Goal: Information Seeking & Learning: Learn about a topic

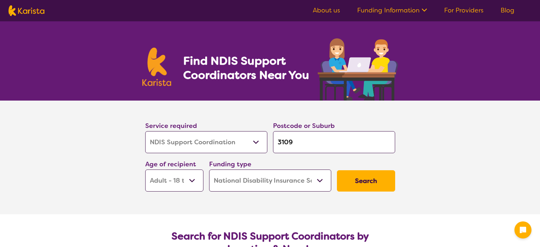
select select "NDIS Support Coordination"
select select "AD"
select select "NDIS"
select select "NDIS Support Coordination"
select select "AD"
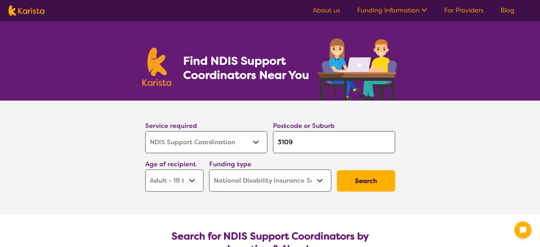
select select "NDIS"
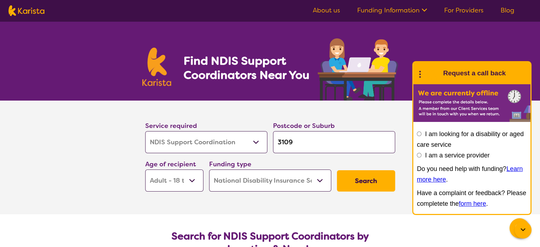
select select "Speech therapy"
click at [145, 131] on select "Allied Health Assistant Assessment ([MEDICAL_DATA] or [MEDICAL_DATA]) Behaviour…" at bounding box center [206, 142] width 122 height 22
select select "Speech therapy"
click at [296, 138] on input "3109" at bounding box center [334, 142] width 122 height 22
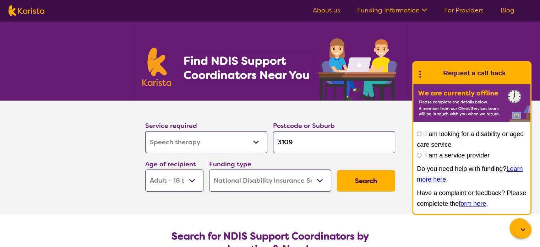
type input "5"
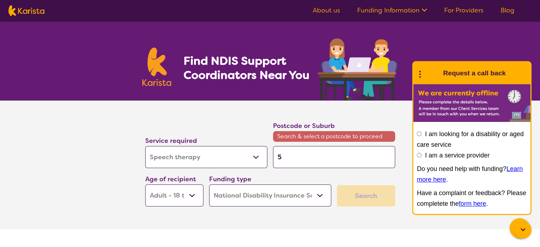
type input "50"
type input "508"
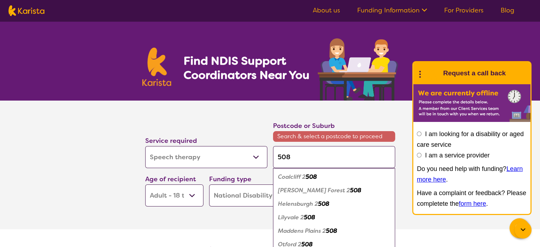
type input "5086"
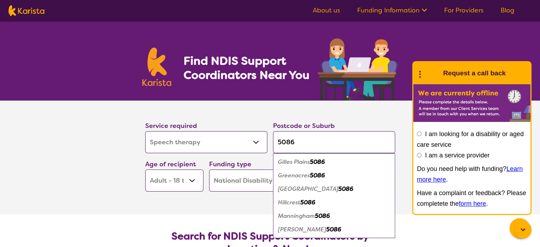
type input "5086"
click at [326, 230] on em "5086" at bounding box center [333, 228] width 15 height 7
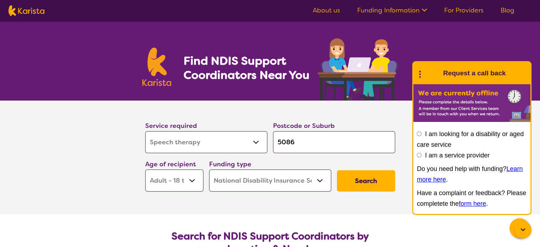
click at [370, 185] on button "Search" at bounding box center [366, 180] width 58 height 21
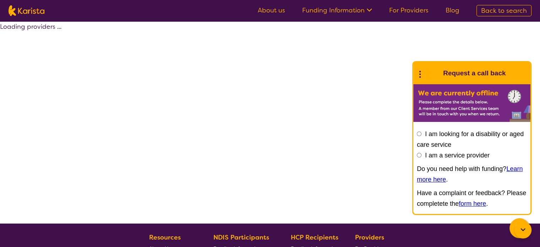
select select "by_score"
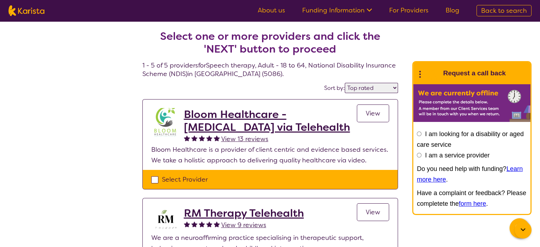
click at [485, 10] on span "Back to search" at bounding box center [504, 10] width 46 height 9
select select "NDIS Support Coordination"
select select "AD"
select select "NDIS"
select select "NDIS Support Coordination"
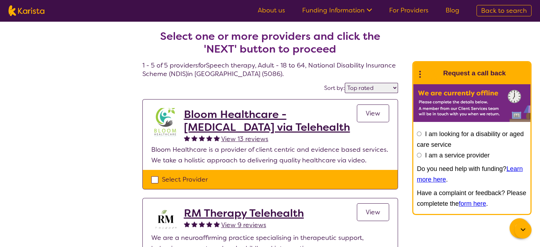
select select "AD"
select select "NDIS"
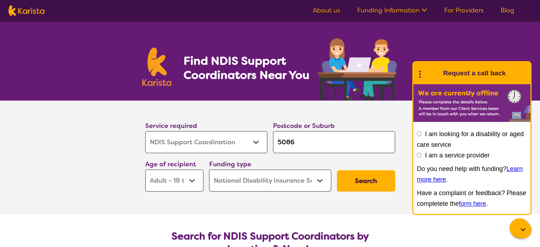
click at [417, 78] on icon at bounding box center [419, 73] width 9 height 11
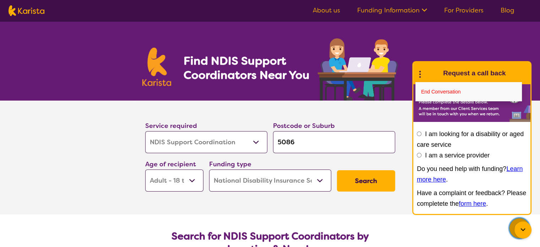
click at [515, 221] on icon "Channel Menu" at bounding box center [519, 227] width 14 height 14
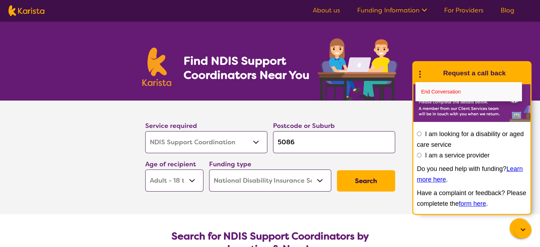
click at [523, 230] on icon at bounding box center [522, 229] width 5 height 3
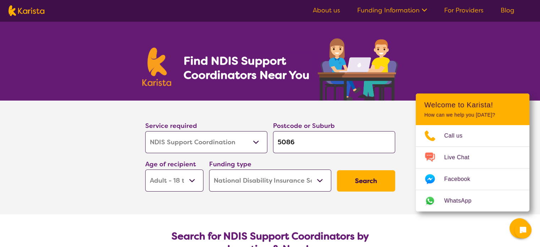
click at [529, 229] on div at bounding box center [522, 229] width 17 height 17
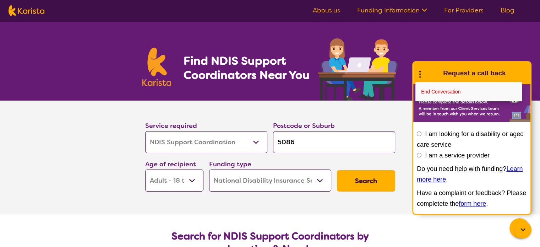
click at [529, 229] on div at bounding box center [522, 229] width 17 height 17
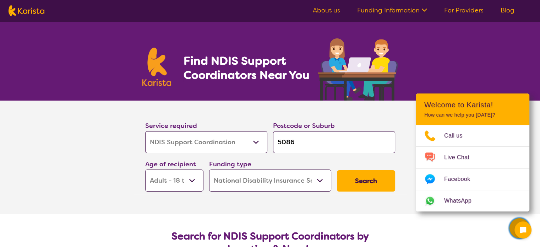
click at [511, 229] on button "Channel Menu" at bounding box center [519, 228] width 20 height 20
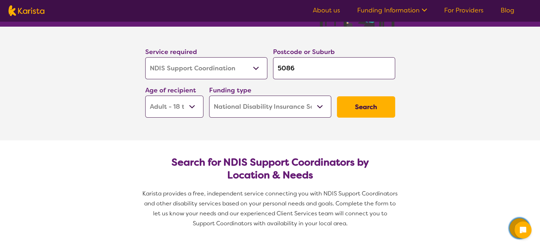
scroll to position [52, 0]
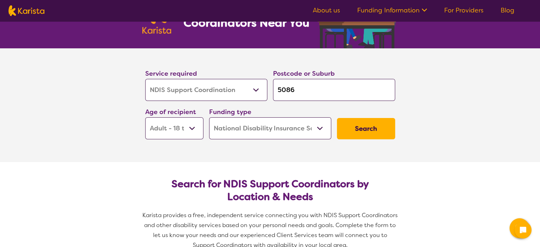
drag, startPoint x: 297, startPoint y: 125, endPoint x: 189, endPoint y: 150, distance: 110.8
click at [198, 138] on div "Service required Allied Health Assistant Assessment ([MEDICAL_DATA] or [MEDICAL…" at bounding box center [270, 103] width 256 height 77
select select
click at [209, 117] on select "Home Care Package (HCP) National Disability Insurance Scheme (NDIS) I don't know" at bounding box center [270, 128] width 122 height 22
select select
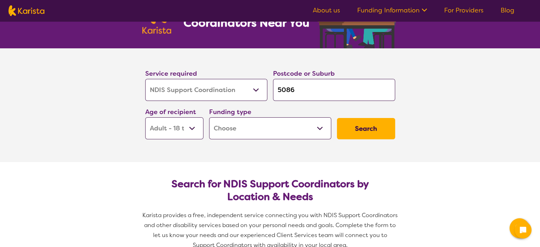
click at [266, 124] on select "Home Care Package (HCP) National Disability Insurance Scheme (NDIS) I don't know" at bounding box center [270, 128] width 122 height 22
select select "HCP"
click at [209, 117] on select "Home Care Package (HCP) National Disability Insurance Scheme (NDIS) I don't know" at bounding box center [270, 128] width 122 height 22
select select "HCP"
drag, startPoint x: 259, startPoint y: 125, endPoint x: 262, endPoint y: 130, distance: 6.0
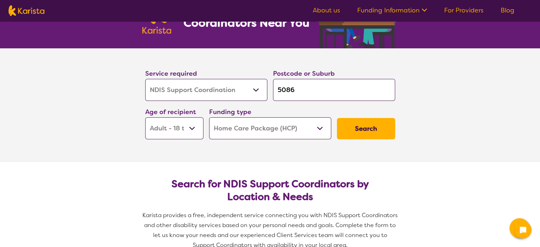
click at [259, 125] on select "Home Care Package (HCP) National Disability Insurance Scheme (NDIS) I don't know" at bounding box center [270, 128] width 122 height 22
select select "NDIS"
click at [209, 117] on select "Home Care Package (HCP) National Disability Insurance Scheme (NDIS) I don't know" at bounding box center [270, 128] width 122 height 22
select select "NDIS"
click at [224, 98] on select "Allied Health Assistant Assessment ([MEDICAL_DATA] or [MEDICAL_DATA]) Behaviour…" at bounding box center [206, 90] width 122 height 22
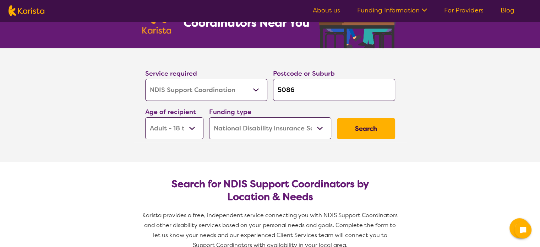
select select "Speech therapy"
click at [145, 79] on select "Allied Health Assistant Assessment ([MEDICAL_DATA] or [MEDICAL_DATA]) Behaviour…" at bounding box center [206, 90] width 122 height 22
select select "Speech therapy"
click at [192, 125] on select "Early Childhood - 0 to 9 Child - 10 to 11 Adolescent - 12 to 17 Adult - 18 to 6…" at bounding box center [174, 128] width 58 height 22
click at [145, 117] on select "Early Childhood - 0 to 9 Child - 10 to 11 Adolescent - 12 to 17 Adult - 18 to 6…" at bounding box center [174, 128] width 58 height 22
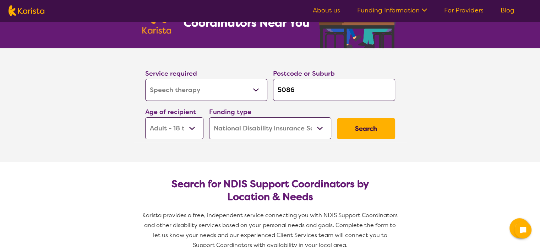
click at [245, 161] on section "Service required Allied Health Assistant Assessment ([MEDICAL_DATA] or [MEDICAL…" at bounding box center [270, 105] width 284 height 114
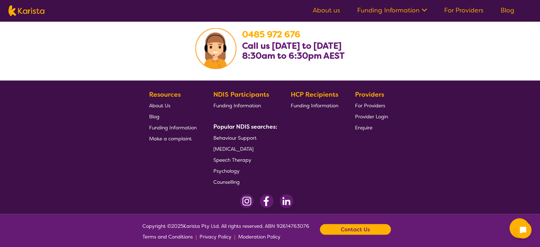
scroll to position [1398, 0]
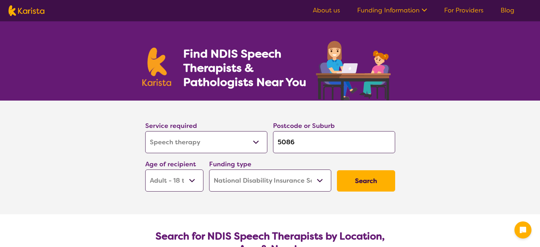
select select "Speech therapy"
select select "AD"
select select "NDIS"
select select "Speech therapy"
select select "AD"
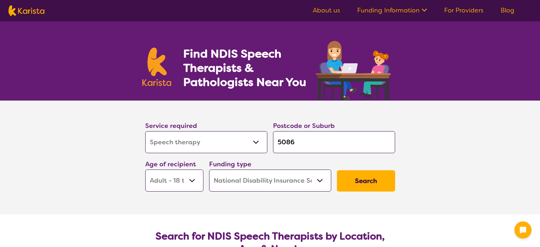
select select "NDIS"
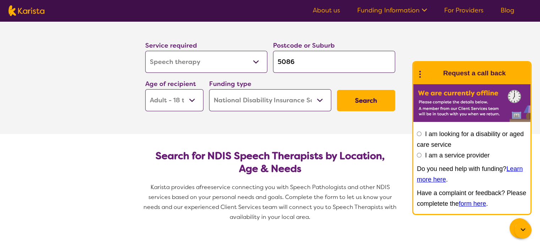
scroll to position [71, 0]
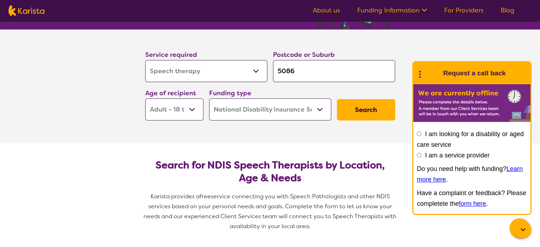
click at [528, 227] on div at bounding box center [522, 229] width 17 height 17
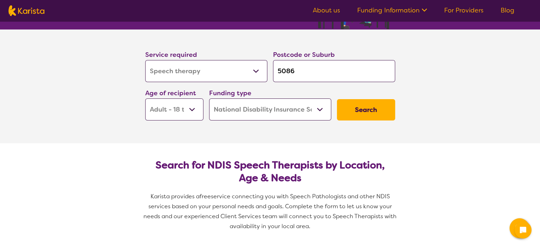
click at [353, 111] on button "Search" at bounding box center [366, 109] width 58 height 21
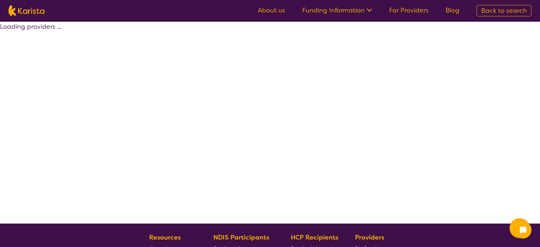
select select "by_score"
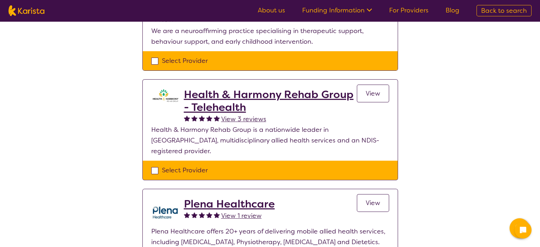
scroll to position [35, 0]
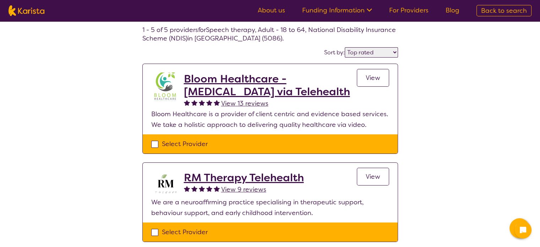
select select "Speech therapy"
select select "AD"
select select "NDIS"
select select "Speech therapy"
select select "AD"
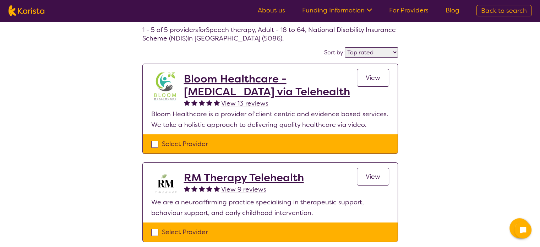
select select "NDIS"
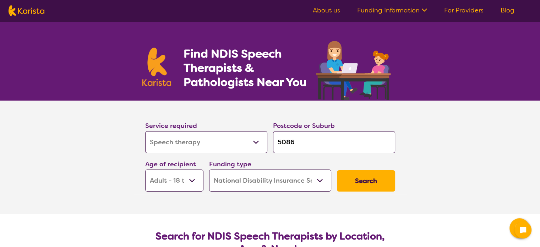
drag, startPoint x: 304, startPoint y: 144, endPoint x: 267, endPoint y: 143, distance: 36.2
click at [267, 143] on div "Service required Allied Health Assistant Assessment ([MEDICAL_DATA] or [MEDICAL…" at bounding box center [270, 156] width 256 height 77
click at [315, 167] on div "Funding type Home Care Package (HCP) National Disability Insurance Scheme (NDIS…" at bounding box center [270, 175] width 122 height 33
click at [307, 140] on input "search" at bounding box center [334, 142] width 122 height 22
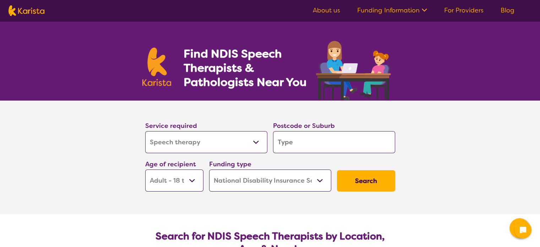
type input "a"
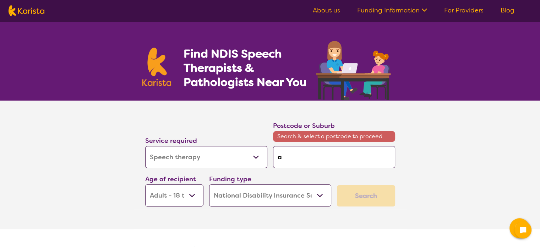
type input "ad"
type input "ade"
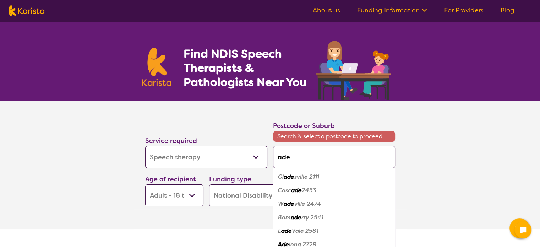
type input "adel"
type input "adela"
type input "adelai"
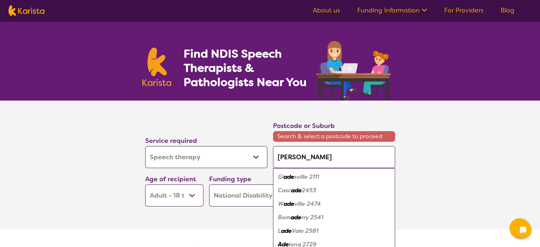
type input "adelai"
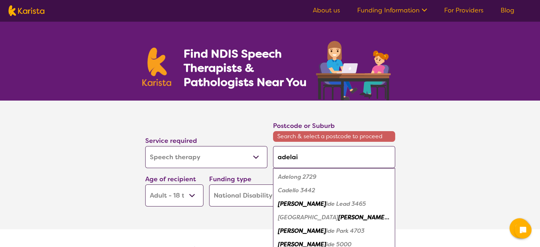
type input "adelaid"
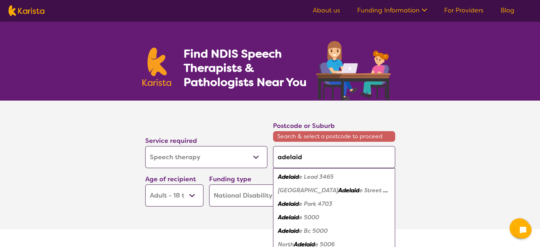
type input "adelaide"
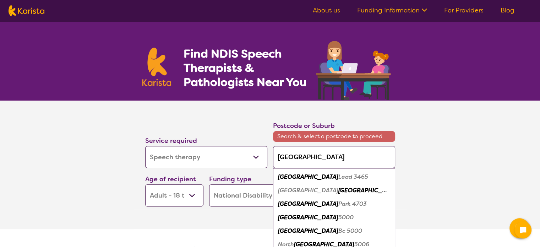
click at [301, 217] on em "Adelaide" at bounding box center [308, 216] width 60 height 7
type input "5000"
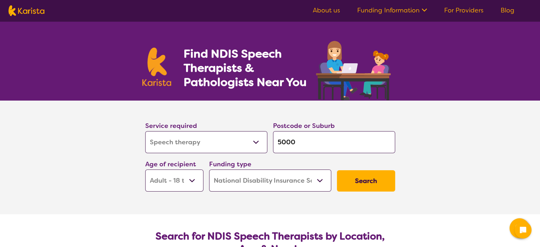
click at [369, 179] on button "Search" at bounding box center [366, 180] width 58 height 21
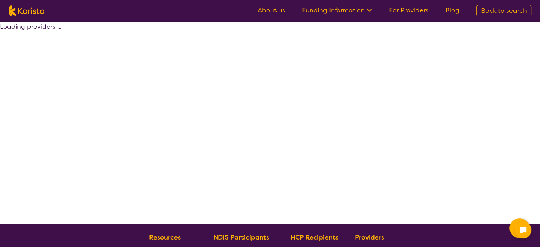
select select "by_score"
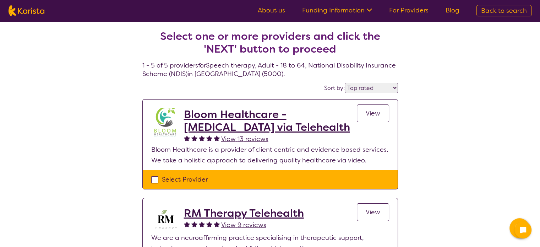
click at [352, 11] on link "Funding Information" at bounding box center [337, 10] width 70 height 9
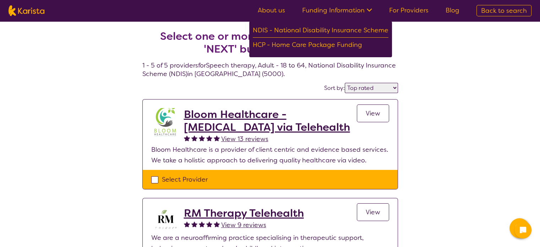
select select "Speech therapy"
select select "AD"
select select "NDIS"
select select "Speech therapy"
select select "AD"
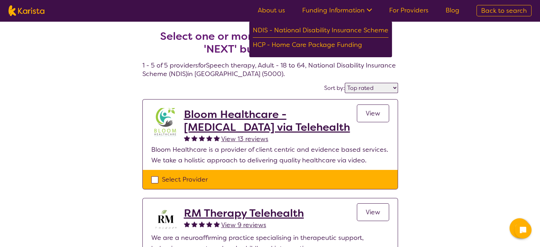
select select "NDIS"
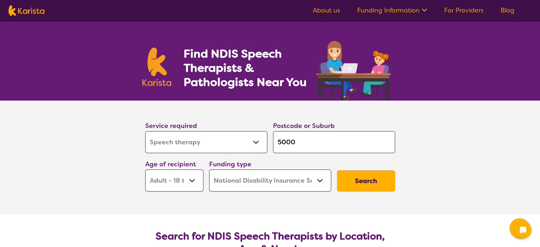
drag, startPoint x: 298, startPoint y: 144, endPoint x: 245, endPoint y: 142, distance: 52.6
click at [245, 142] on div "Service required Allied Health Assistant Assessment (ADHD or Autism) Behaviour …" at bounding box center [270, 156] width 256 height 77
type input "f"
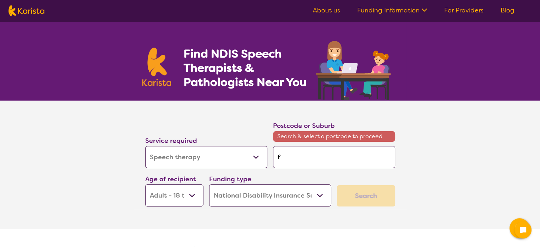
type input "fu"
type input "ful"
type input "full"
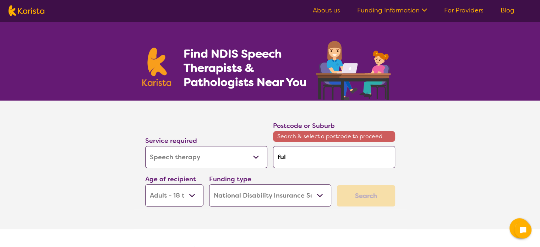
type input "full"
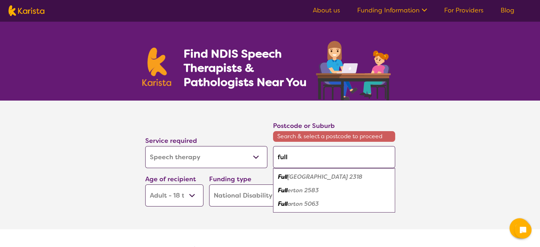
type input "fulla"
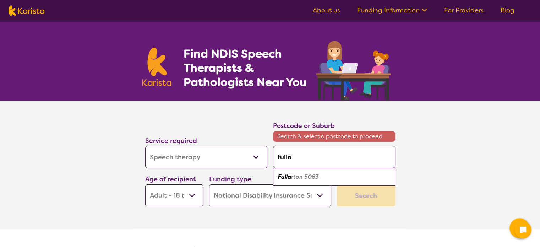
click at [318, 175] on em "rton 5063" at bounding box center [305, 176] width 28 height 7
type input "5063"
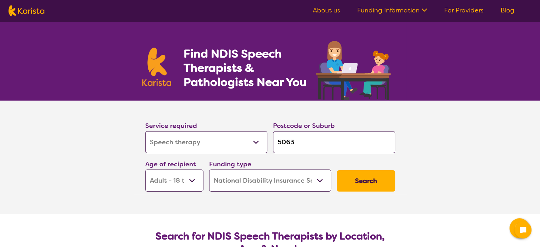
click at [365, 178] on button "Search" at bounding box center [366, 180] width 58 height 21
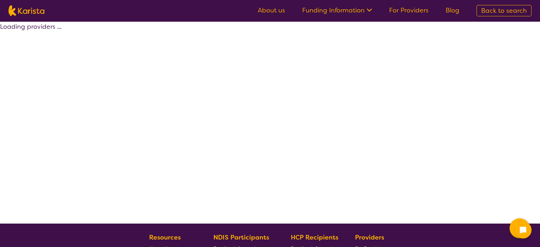
select select "by_score"
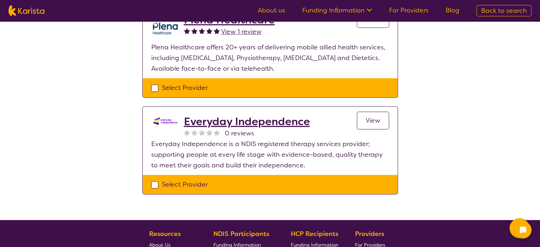
scroll to position [497, 0]
